Goal: Information Seeking & Learning: Check status

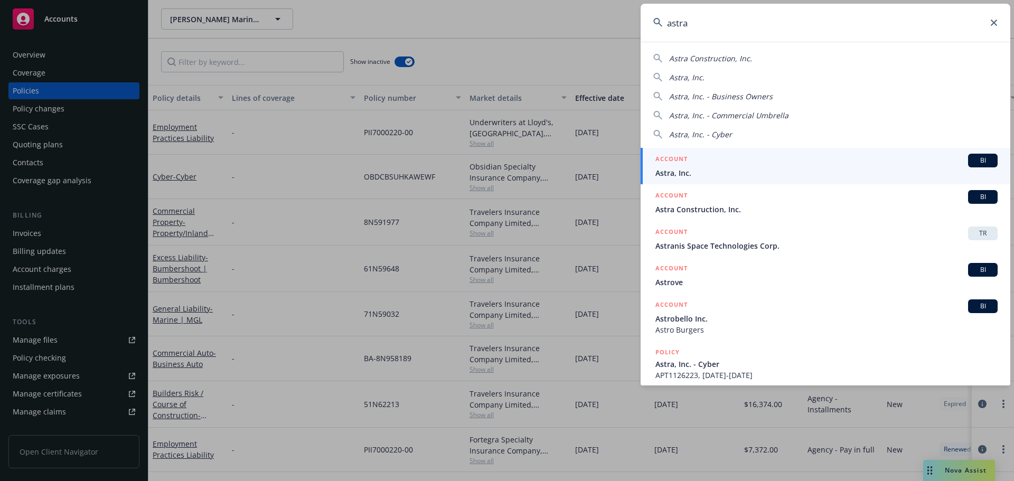
type input "astra"
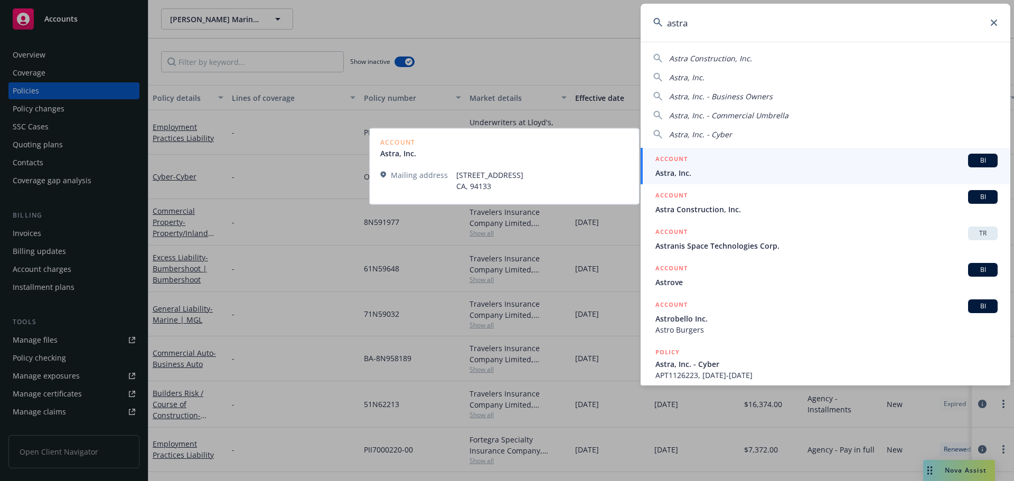
drag, startPoint x: 772, startPoint y: 166, endPoint x: 417, endPoint y: 175, distance: 354.6
click at [772, 167] on div "ACCOUNT BI Astra, Inc." at bounding box center [827, 166] width 342 height 25
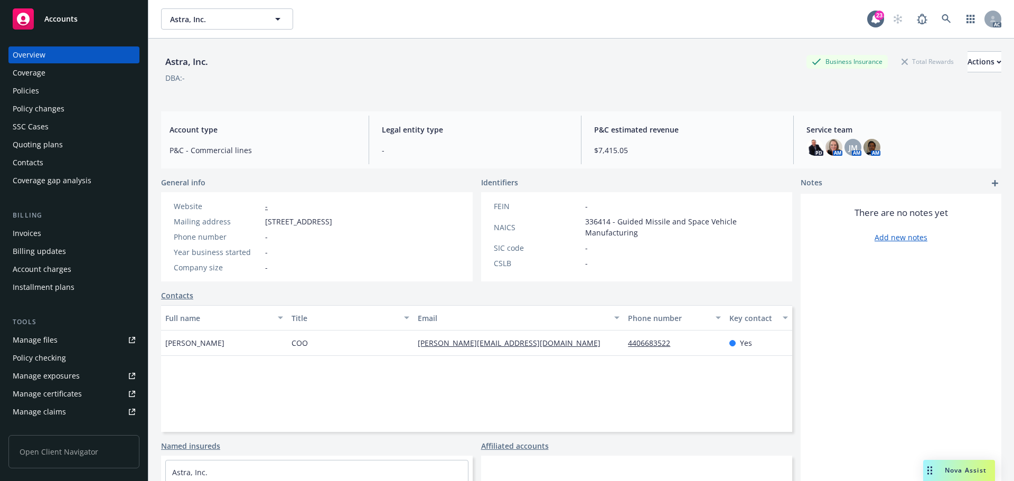
click at [62, 85] on div "Policies" at bounding box center [74, 90] width 123 height 17
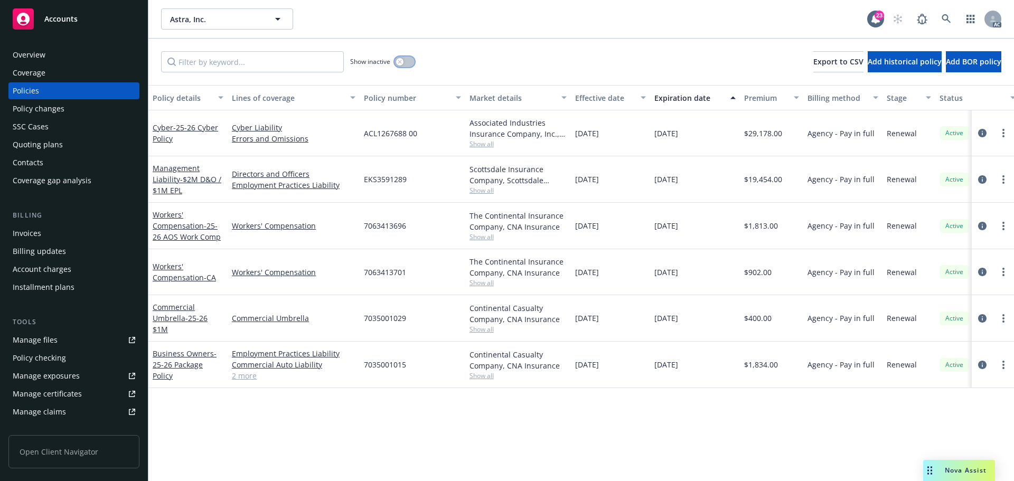
click at [406, 58] on button "button" at bounding box center [405, 62] width 20 height 11
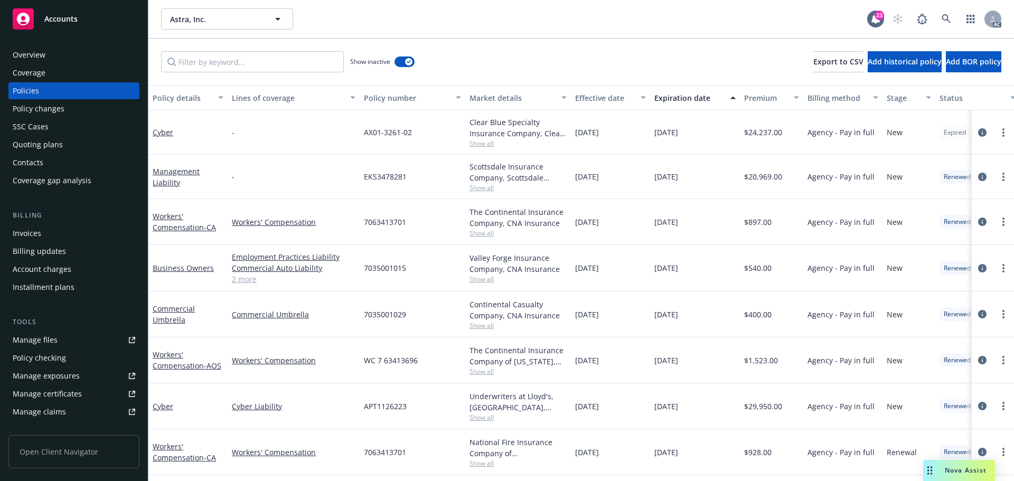
click at [591, 95] on div "Effective date" at bounding box center [604, 97] width 59 height 11
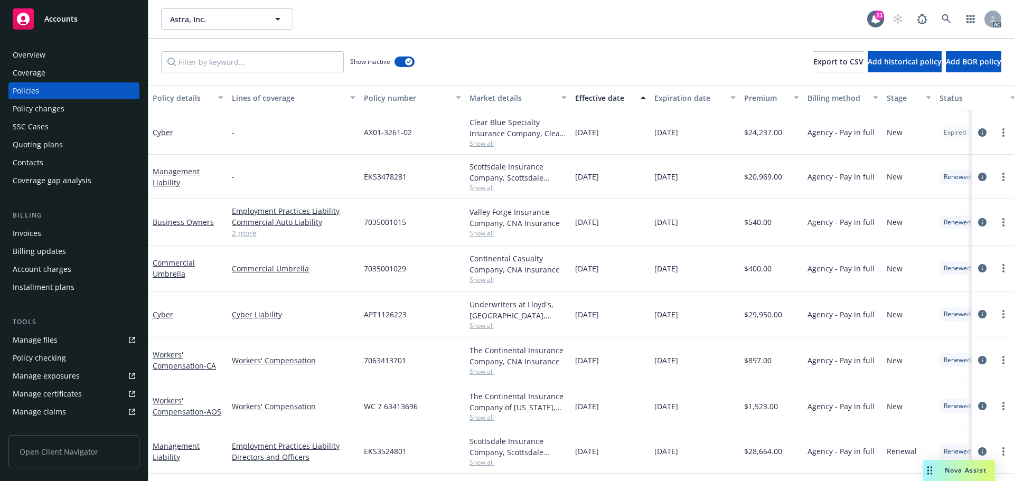
click at [591, 95] on div "Effective date" at bounding box center [604, 97] width 59 height 11
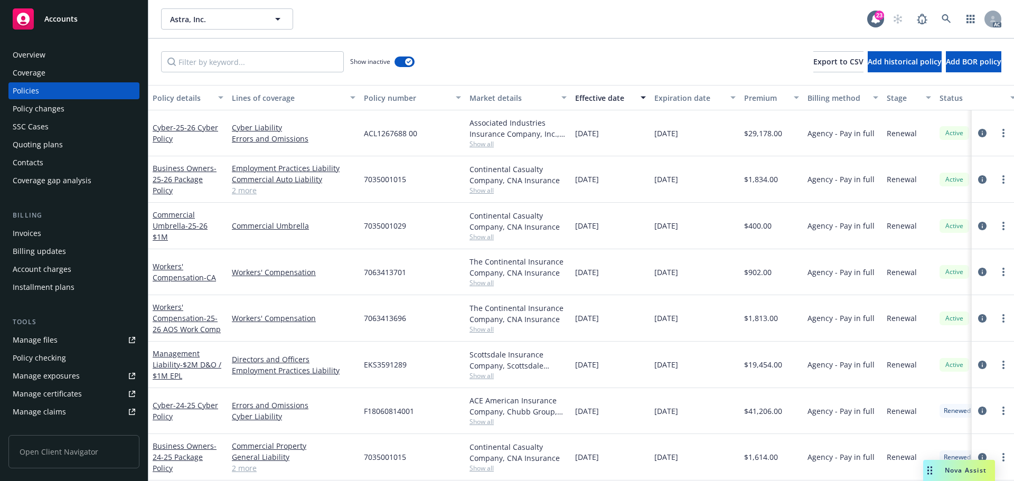
click at [49, 235] on div "Invoices" at bounding box center [74, 233] width 123 height 17
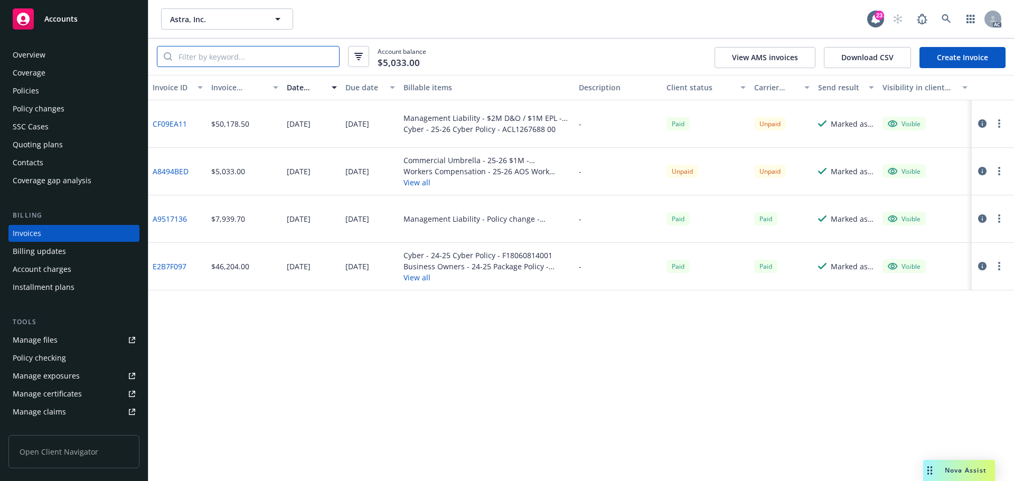
click at [330, 57] on input "search" at bounding box center [255, 56] width 167 height 20
click at [269, 55] on input "search" at bounding box center [255, 56] width 167 height 20
click at [218, 55] on input "search" at bounding box center [255, 56] width 167 height 20
paste input "63413696"
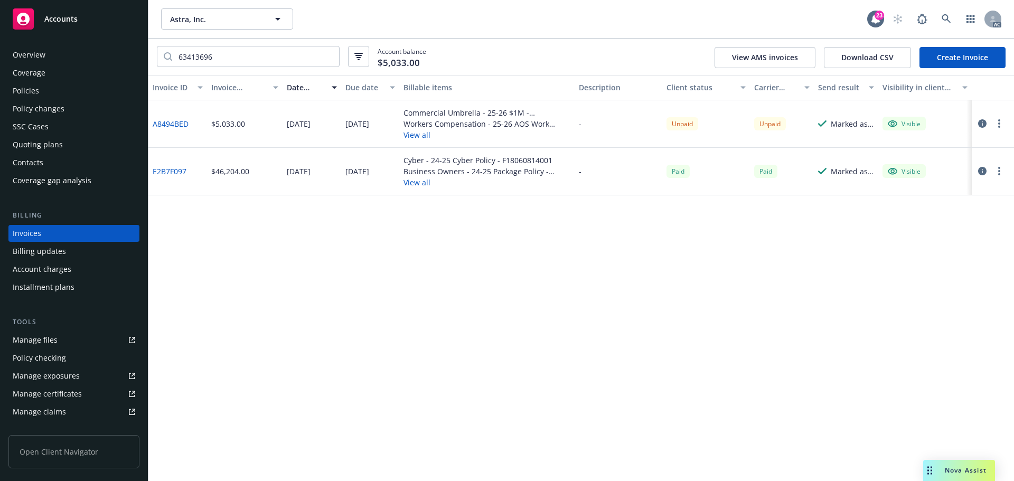
click at [174, 123] on link "A8494BED" at bounding box center [171, 123] width 36 height 11
click at [255, 61] on input "63413696" at bounding box center [255, 56] width 167 height 20
paste input "7063413701"
paste input "search"
click at [167, 126] on link "A8494BED" at bounding box center [171, 123] width 36 height 11
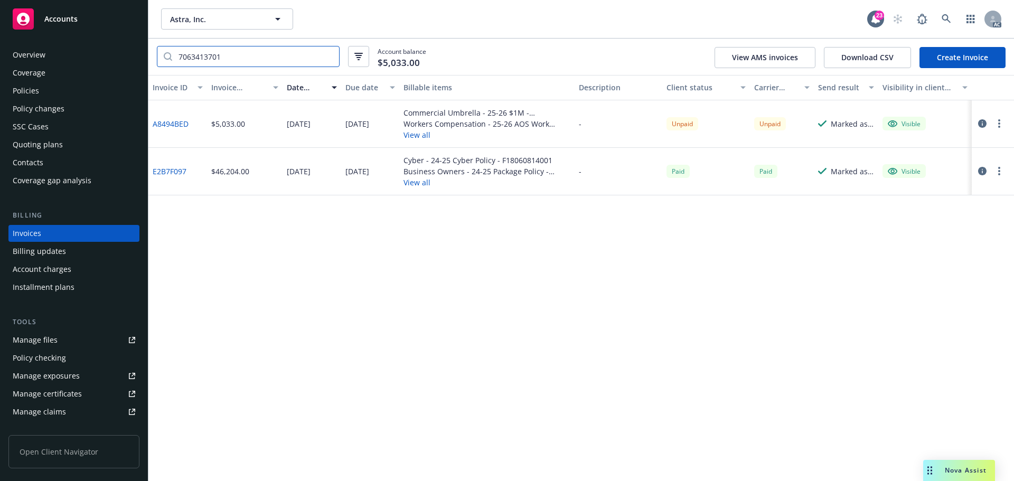
click at [269, 58] on input "7063413701" at bounding box center [255, 56] width 167 height 20
paste input "35001029"
type input "7035001029"
click at [163, 122] on link "A8494BED" at bounding box center [171, 123] width 36 height 11
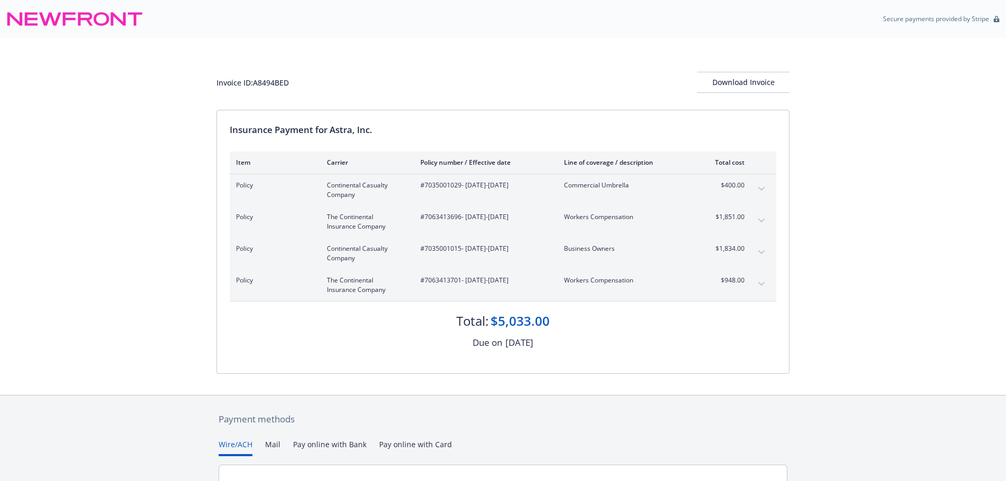
click at [384, 110] on div "Insurance Payment for Astra, Inc. Item Carrier Policy number / Effective date L…" at bounding box center [503, 242] width 573 height 264
